Goal: Navigation & Orientation: Find specific page/section

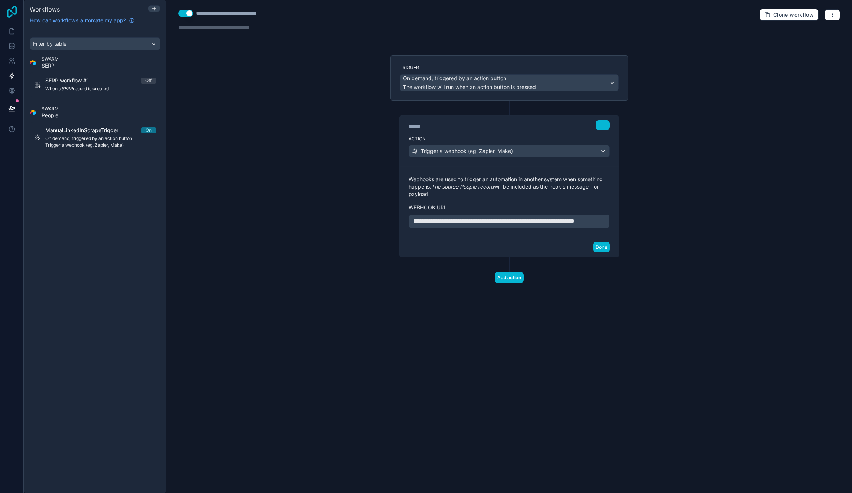
click at [13, 13] on icon at bounding box center [12, 12] width 10 height 12
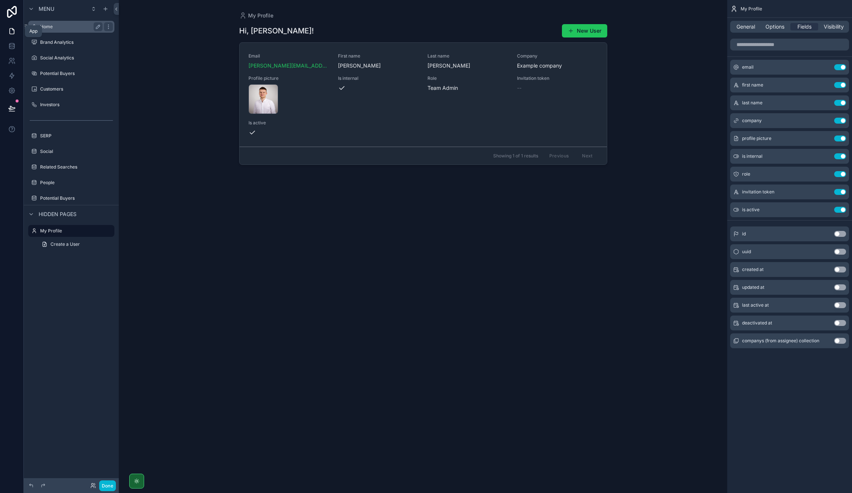
click at [42, 27] on label "Home" at bounding box center [69, 27] width 59 height 6
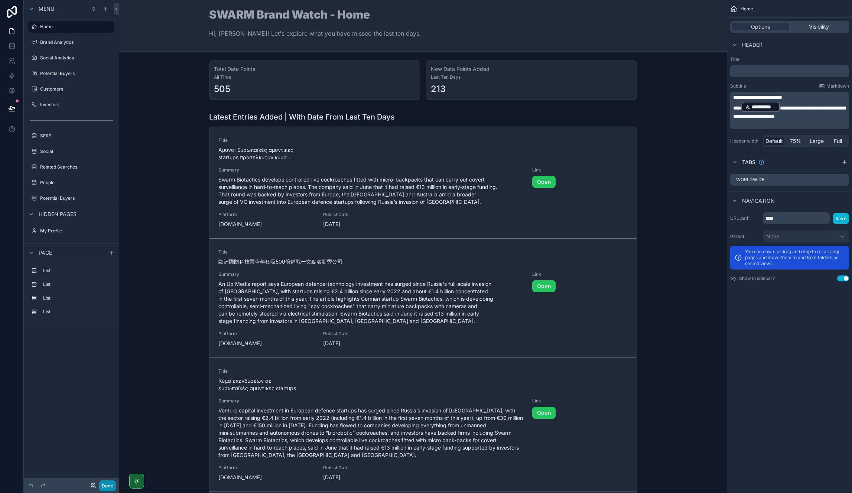
click at [104, 487] on button "Done" at bounding box center [107, 486] width 17 height 11
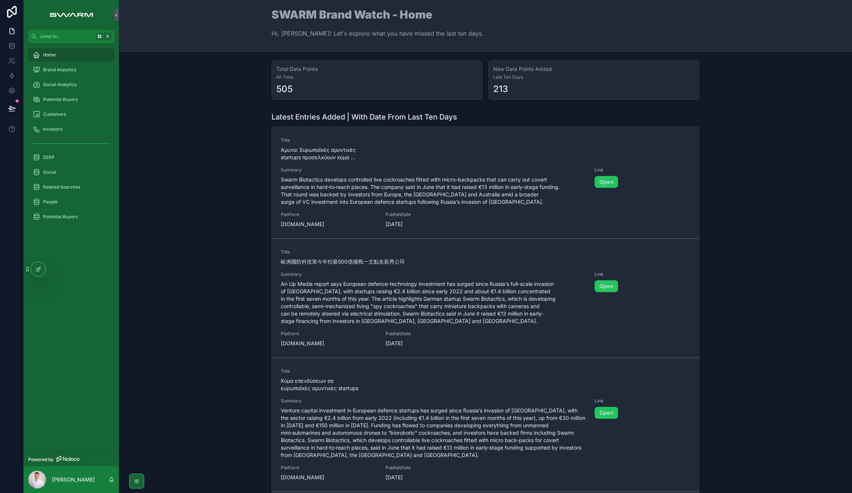
click at [228, 82] on div "Total Data Points All Time 505 New Data Points Added Last Ten Days 213" at bounding box center [486, 80] width 722 height 45
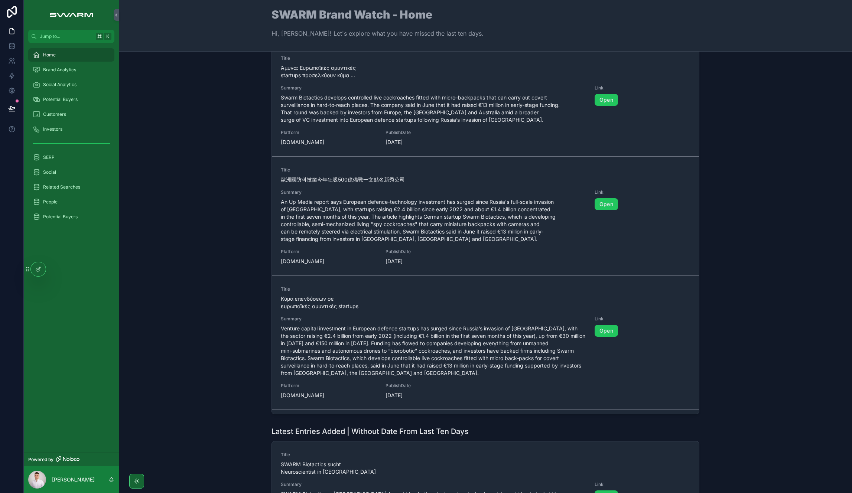
scroll to position [198, 0]
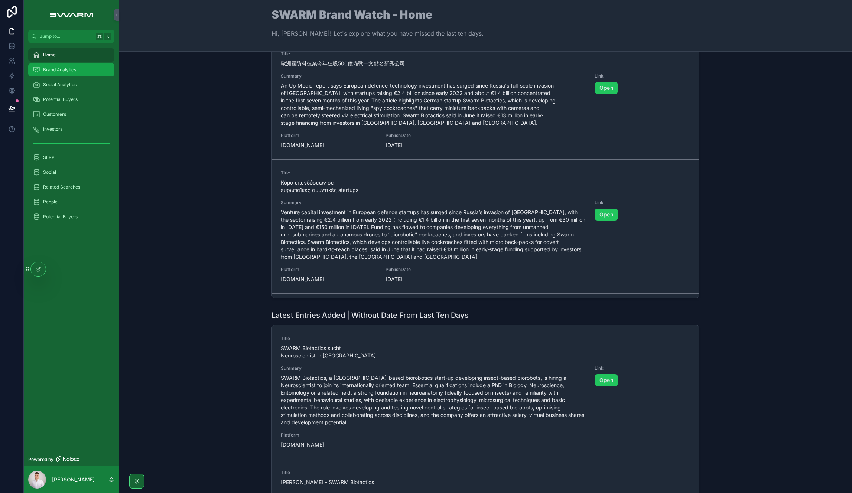
click at [65, 66] on div "Brand Analytics" at bounding box center [71, 70] width 77 height 12
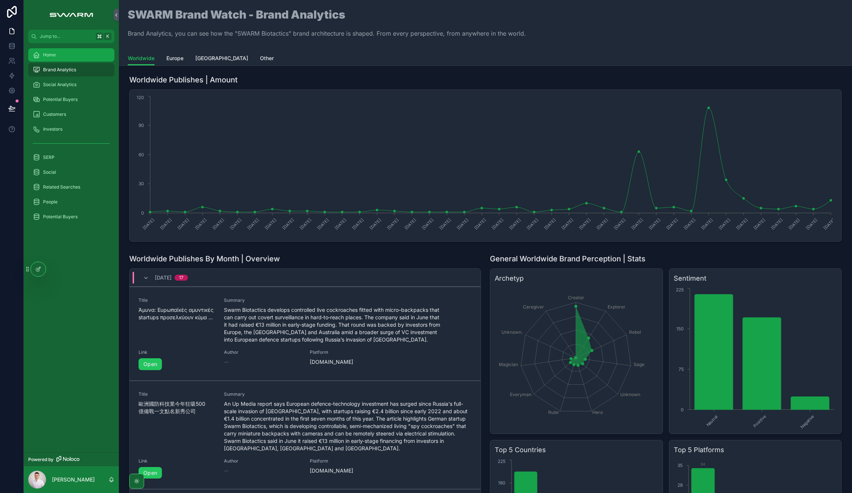
click at [60, 54] on div "Home" at bounding box center [71, 55] width 77 height 12
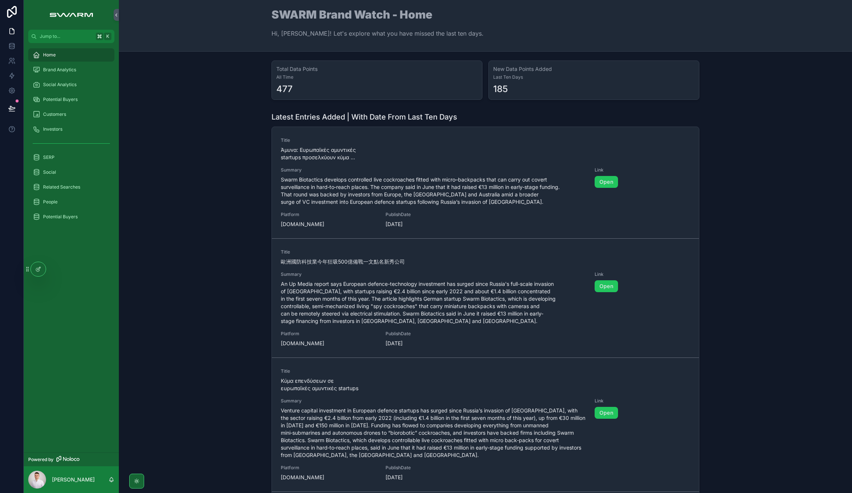
click at [176, 135] on div "Latest Entries Added | With Date From Last Ten Days Title Άμυνα: Ευρωπαϊκές αμυ…" at bounding box center [486, 304] width 722 height 391
click at [98, 65] on div "Brand Analytics" at bounding box center [71, 70] width 77 height 12
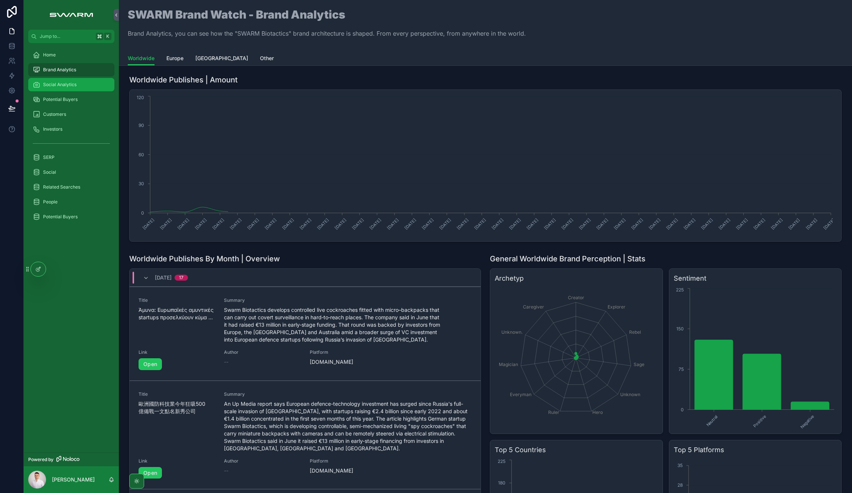
click at [79, 87] on div "Social Analytics" at bounding box center [71, 85] width 77 height 12
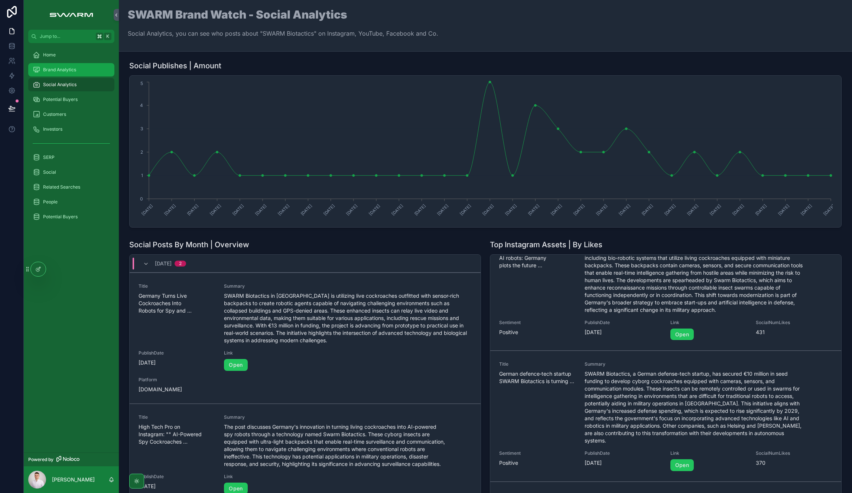
click at [70, 69] on span "Brand Analytics" at bounding box center [59, 70] width 33 height 6
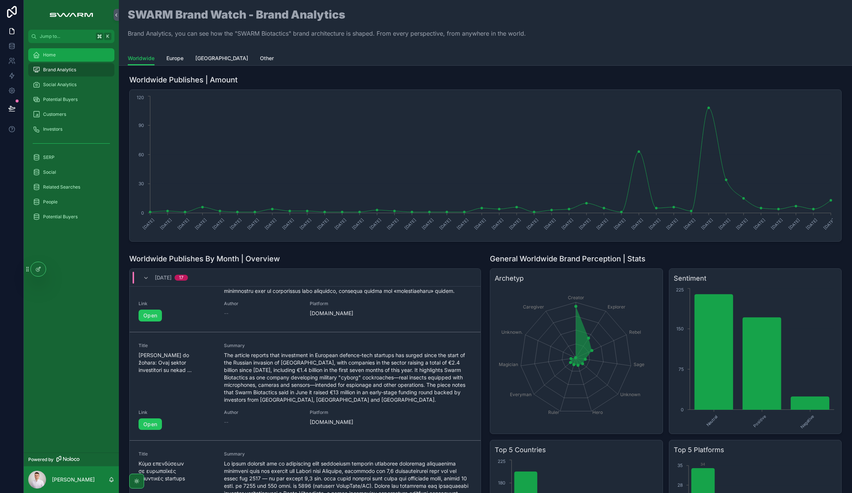
click at [55, 58] on div "Home" at bounding box center [71, 55] width 77 height 12
